Goal: Transaction & Acquisition: Purchase product/service

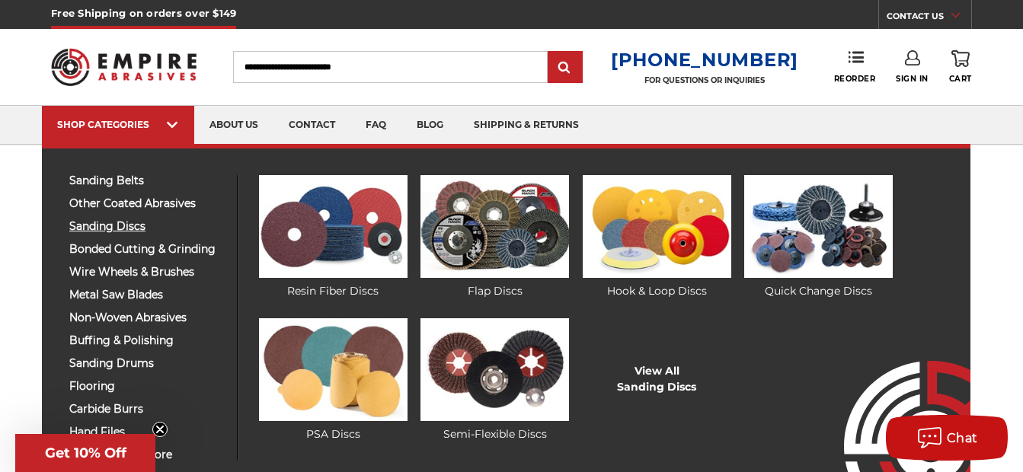
click at [131, 231] on span "sanding discs" at bounding box center [147, 226] width 156 height 11
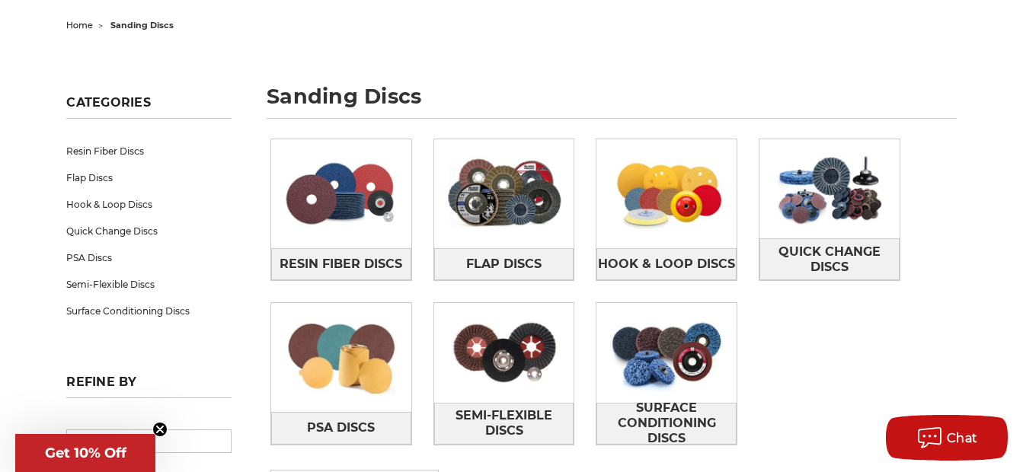
scroll to position [228, 0]
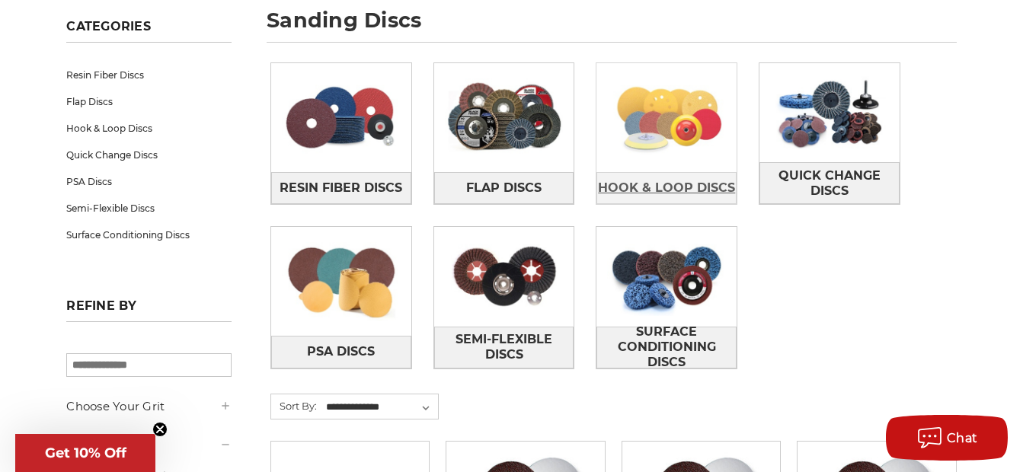
click at [675, 190] on span "Hook & Loop Discs" at bounding box center [666, 188] width 137 height 26
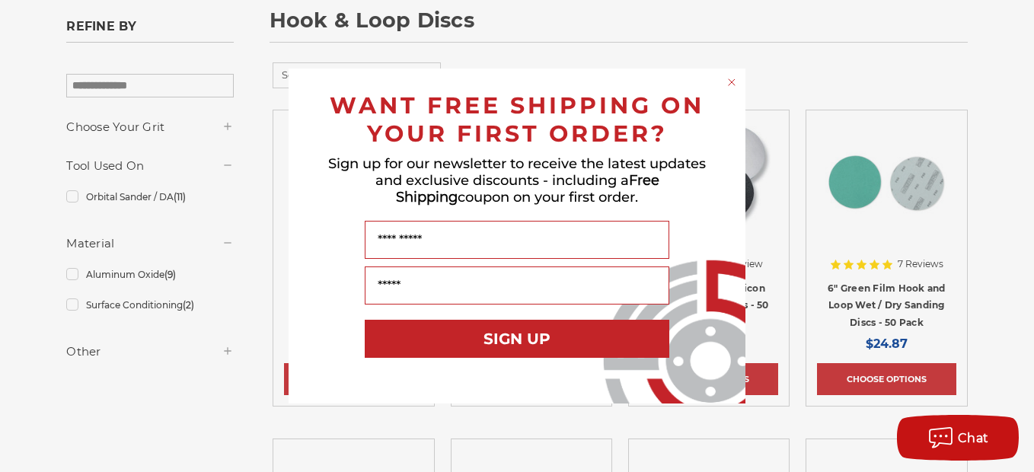
click at [734, 84] on circle "Close dialog" at bounding box center [732, 82] width 14 height 14
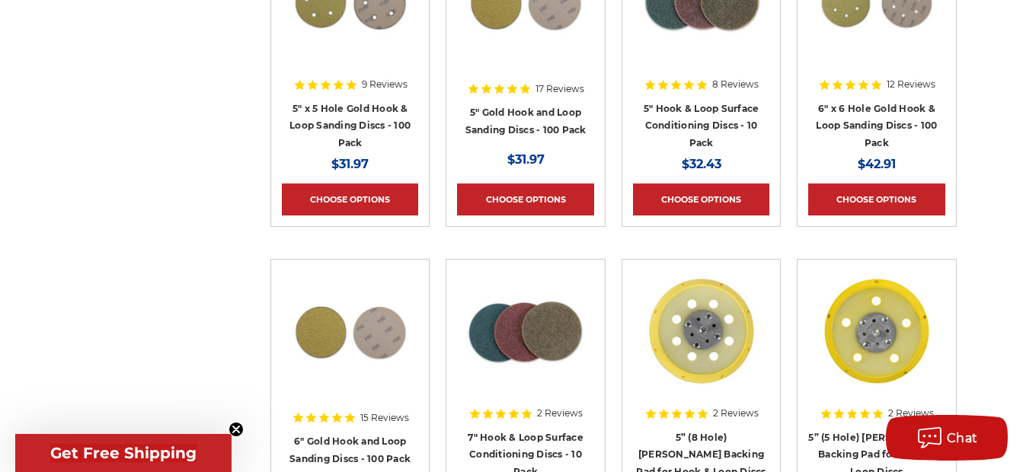
scroll to position [1142, 0]
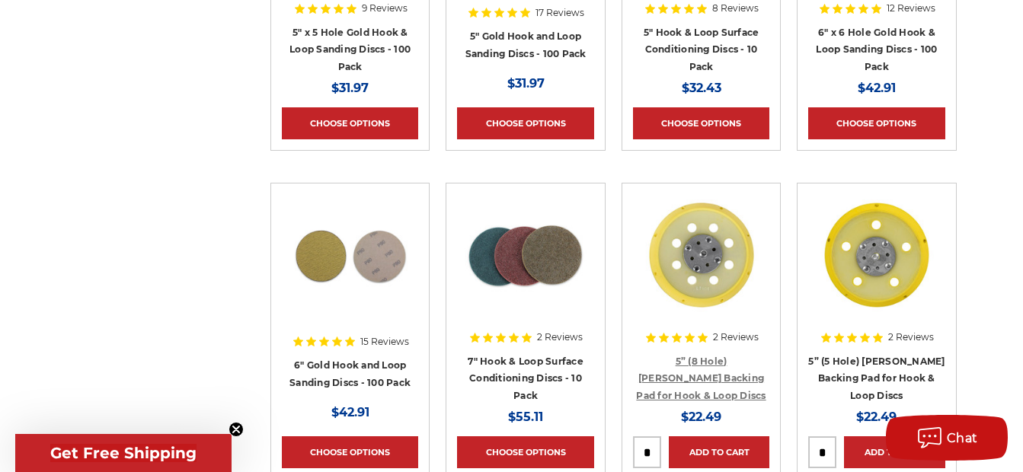
click at [695, 363] on link "5” (8 Hole) DA Sander Backing Pad for Hook & Loop Discs" at bounding box center [700, 379] width 129 height 46
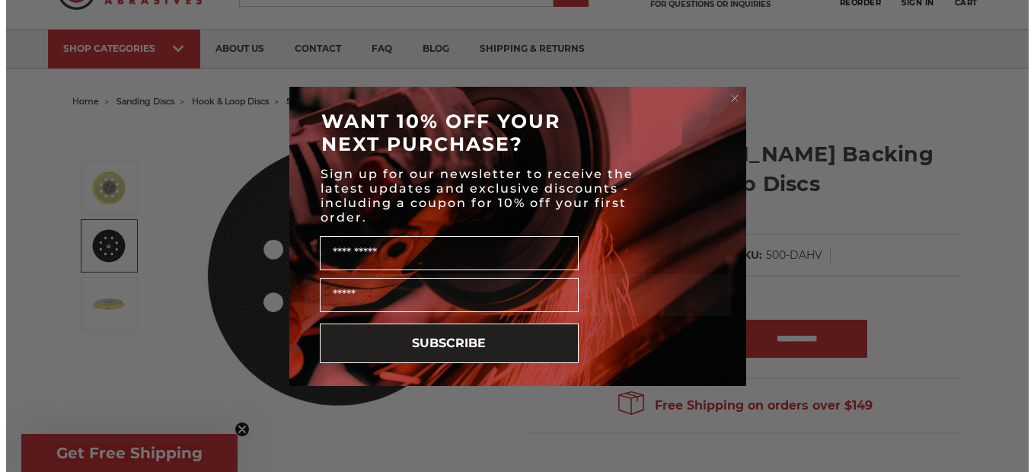
scroll to position [75, 0]
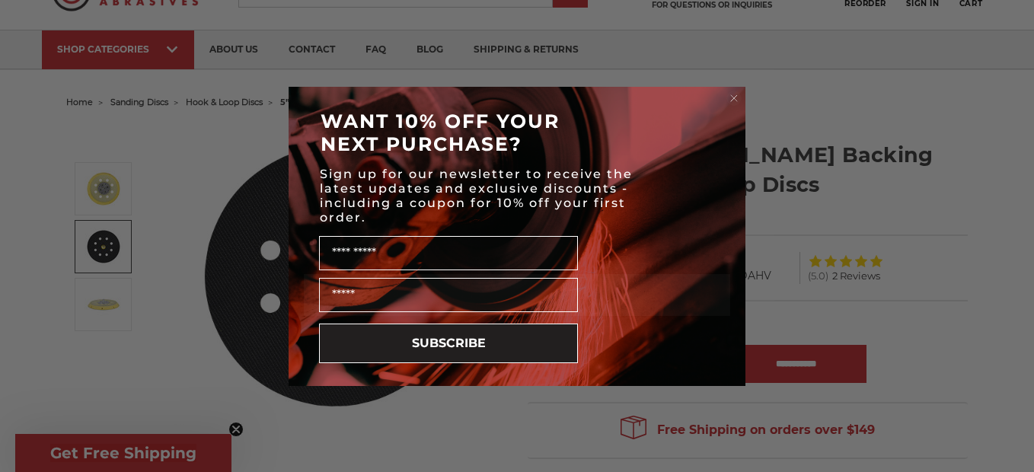
click at [733, 98] on circle "Close dialog" at bounding box center [734, 98] width 14 height 14
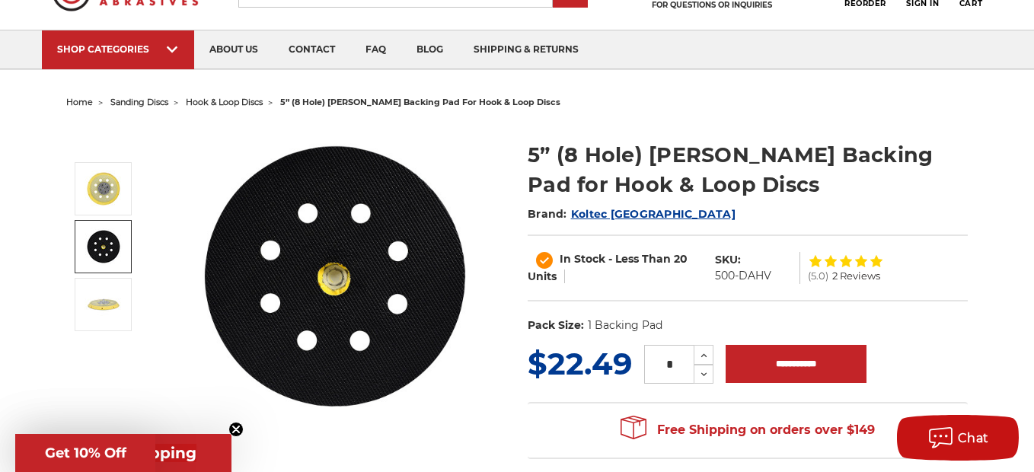
click at [733, 120] on circle "Close dialog" at bounding box center [734, 127] width 14 height 14
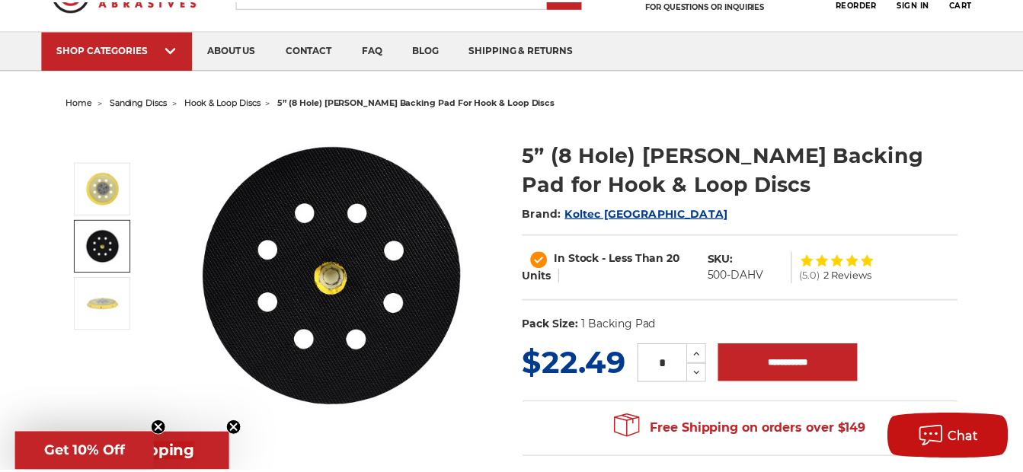
scroll to position [76, 0]
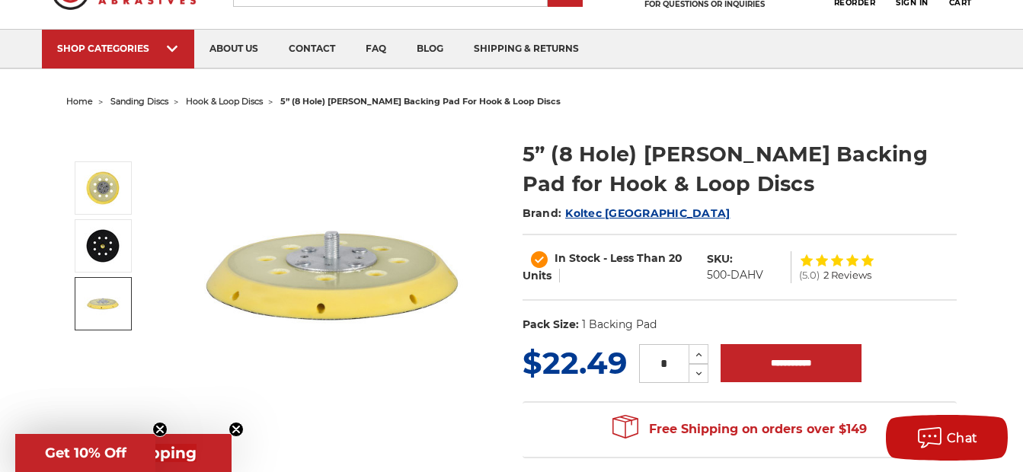
click at [109, 304] on img at bounding box center [103, 304] width 38 height 38
click at [0, 0] on div at bounding box center [0, 0] width 0 height 0
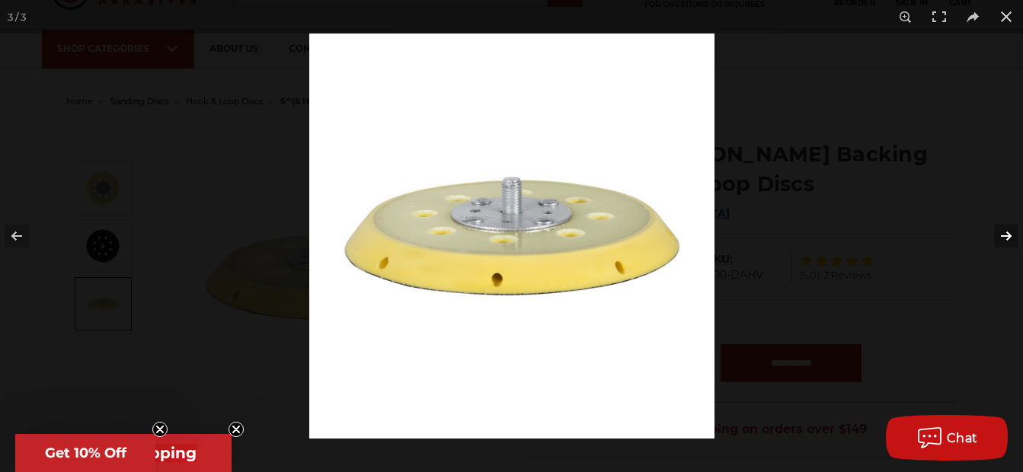
click at [1010, 239] on button at bounding box center [995, 236] width 53 height 76
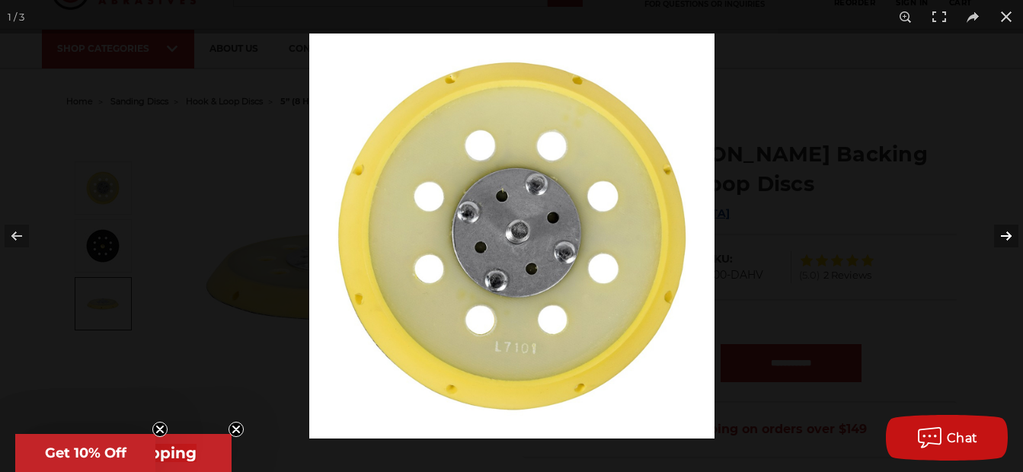
click at [1010, 239] on button at bounding box center [995, 236] width 53 height 76
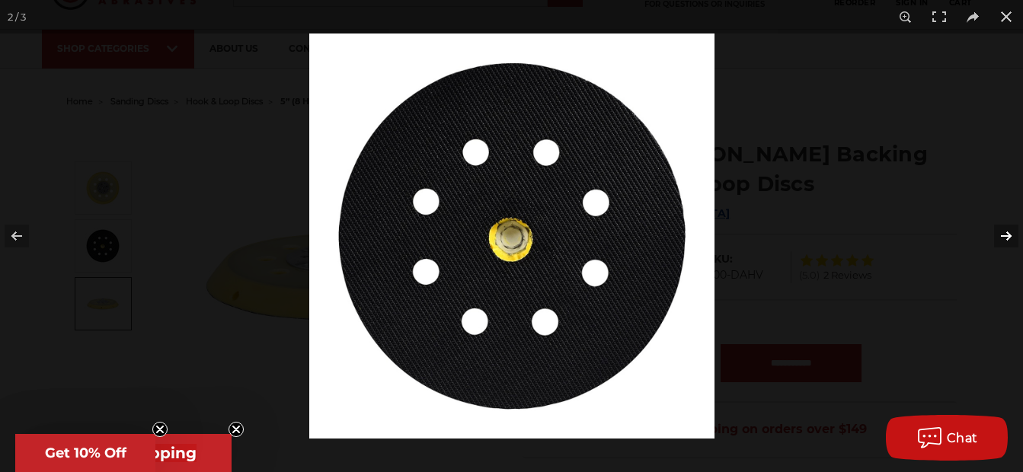
click at [1010, 239] on button at bounding box center [995, 236] width 53 height 76
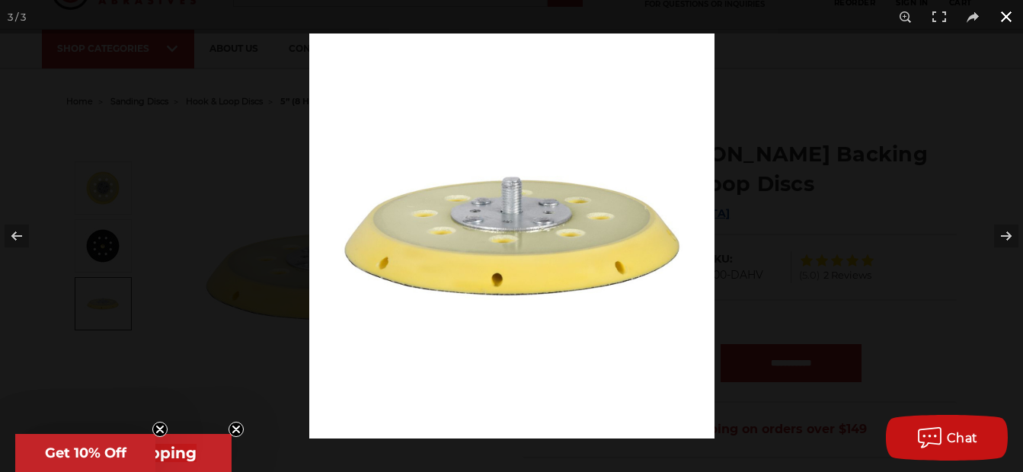
click at [1006, 17] on button at bounding box center [1006, 17] width 34 height 34
